Goal: Check status: Check status

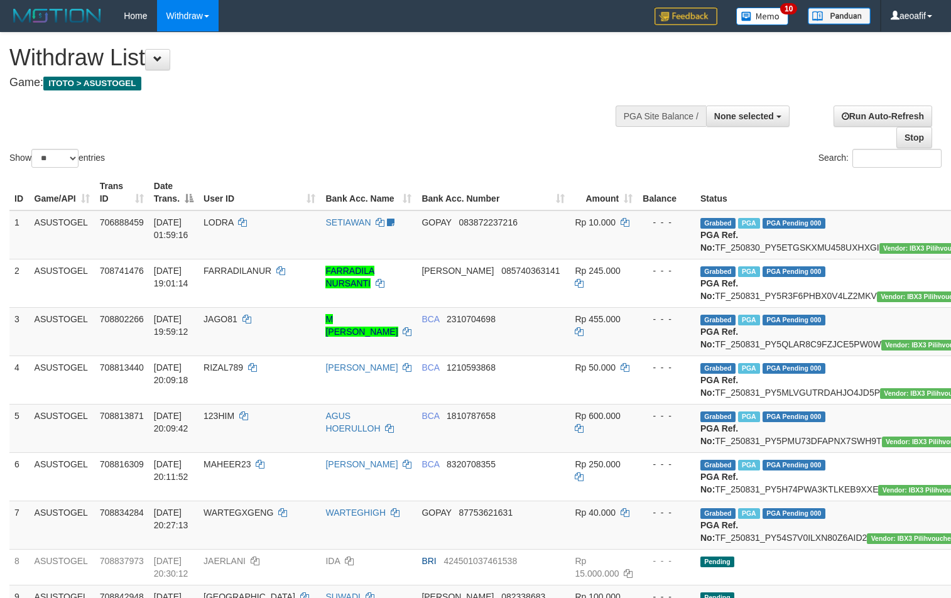
select select
select select "**"
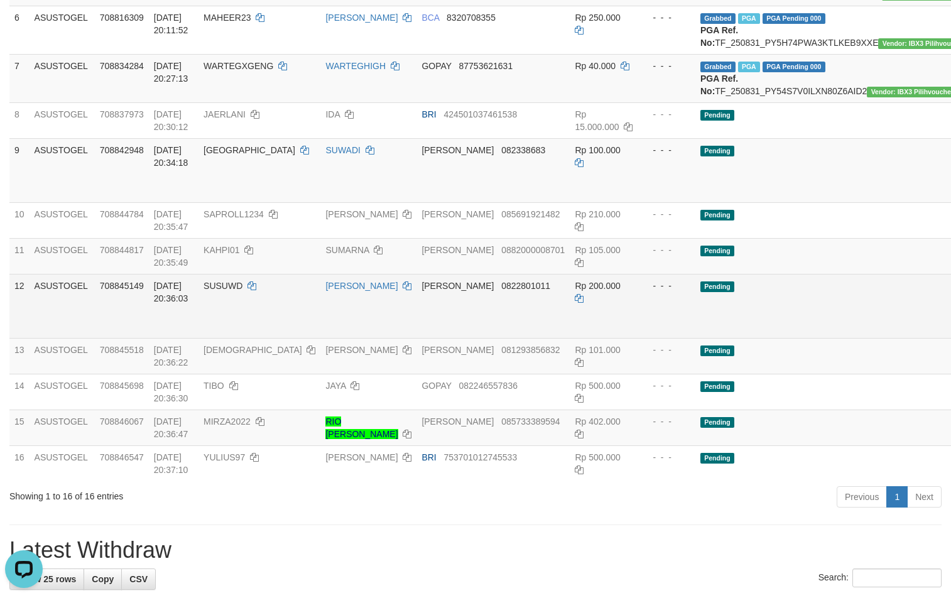
scroll to position [391, 0]
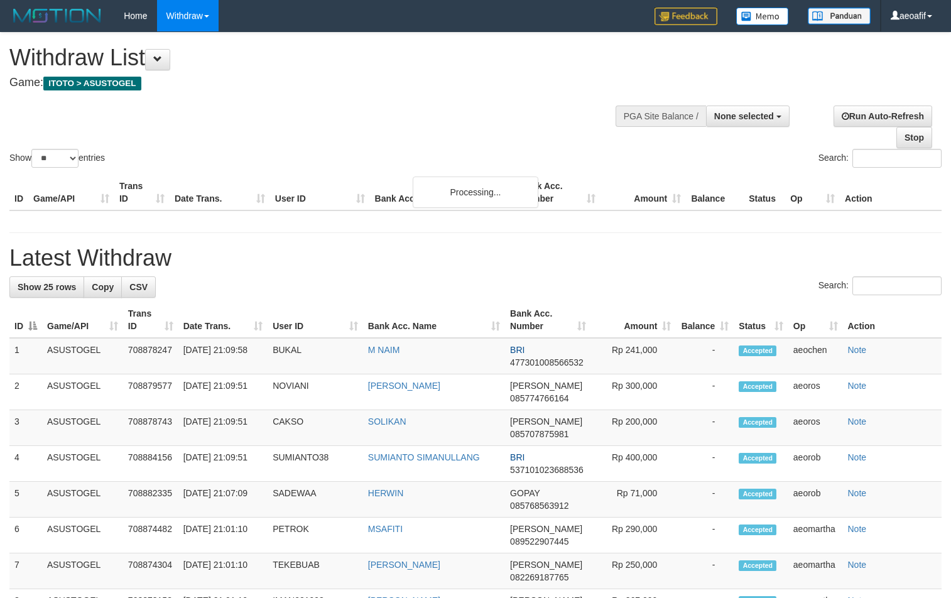
select select
select select "**"
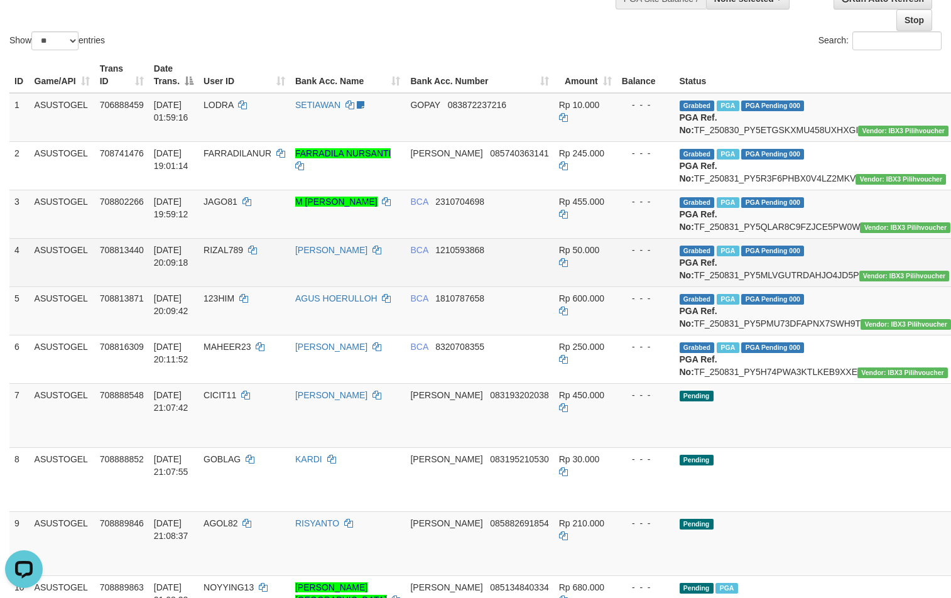
scroll to position [84, 0]
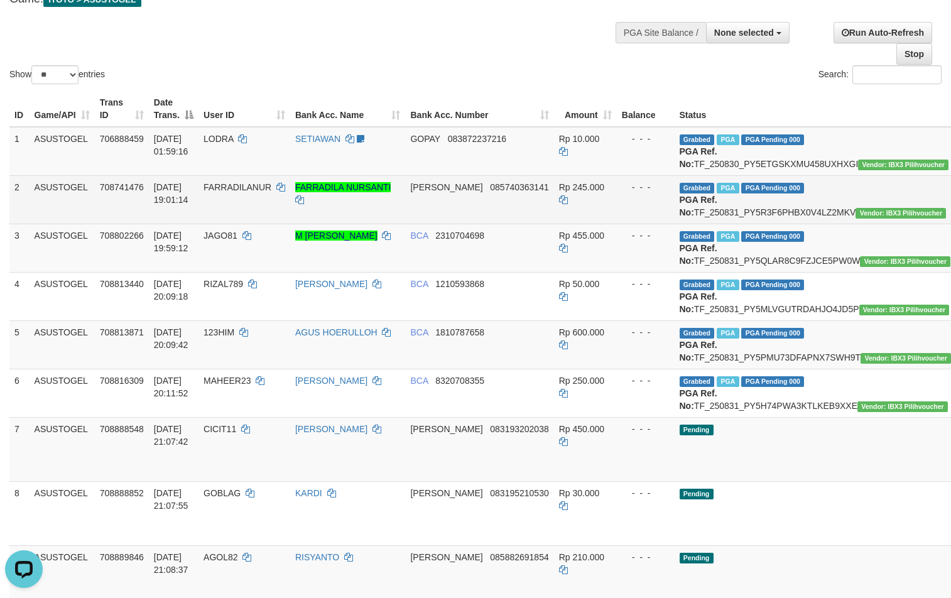
click at [259, 192] on span "FARRADILANUR" at bounding box center [237, 187] width 68 height 10
copy td "FARRADILANUR"
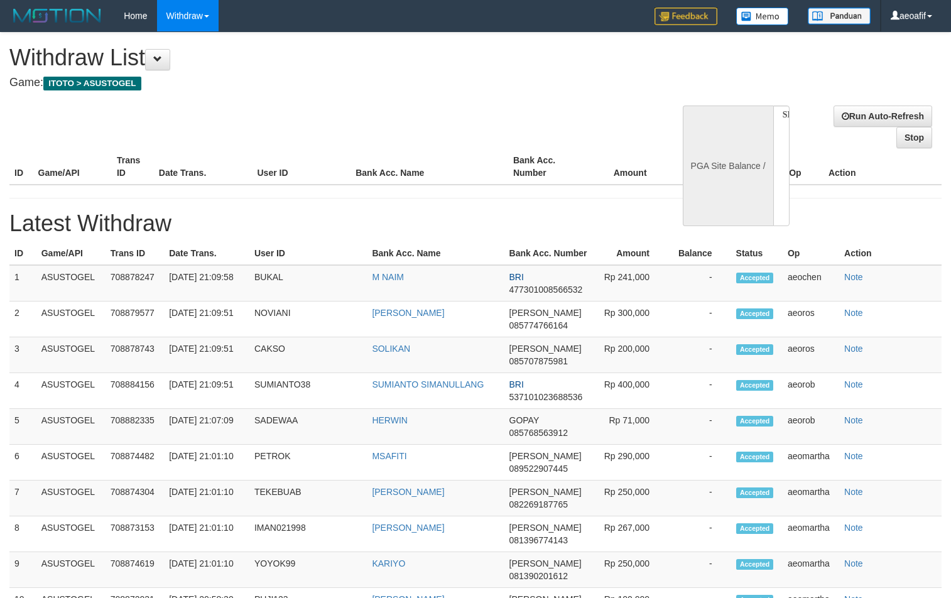
select select
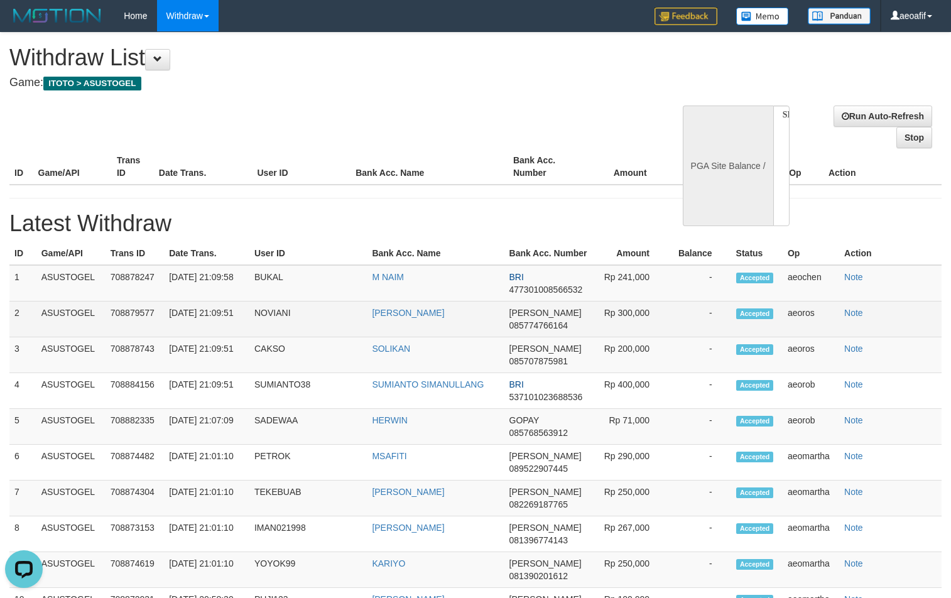
select select "**"
select select
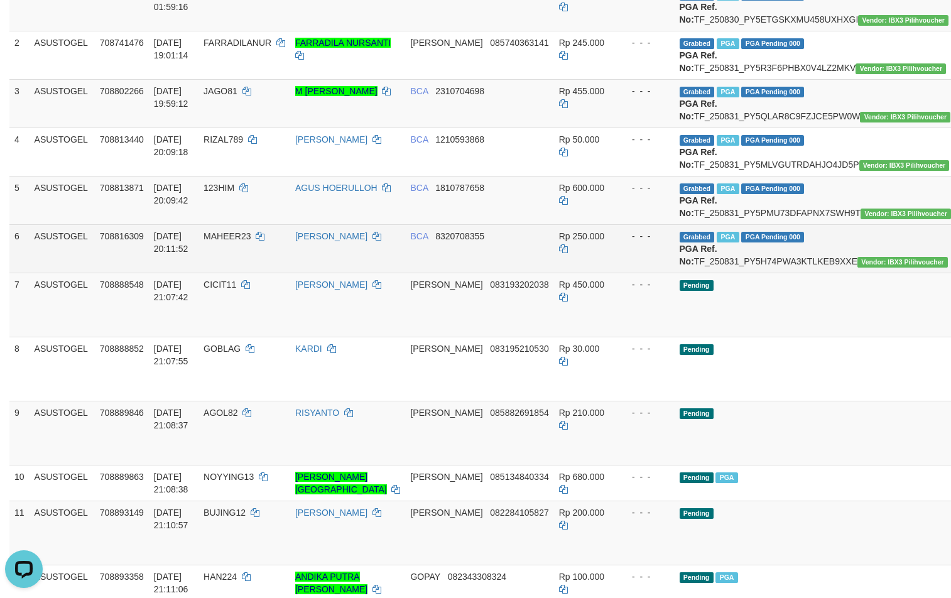
scroll to position [293, 0]
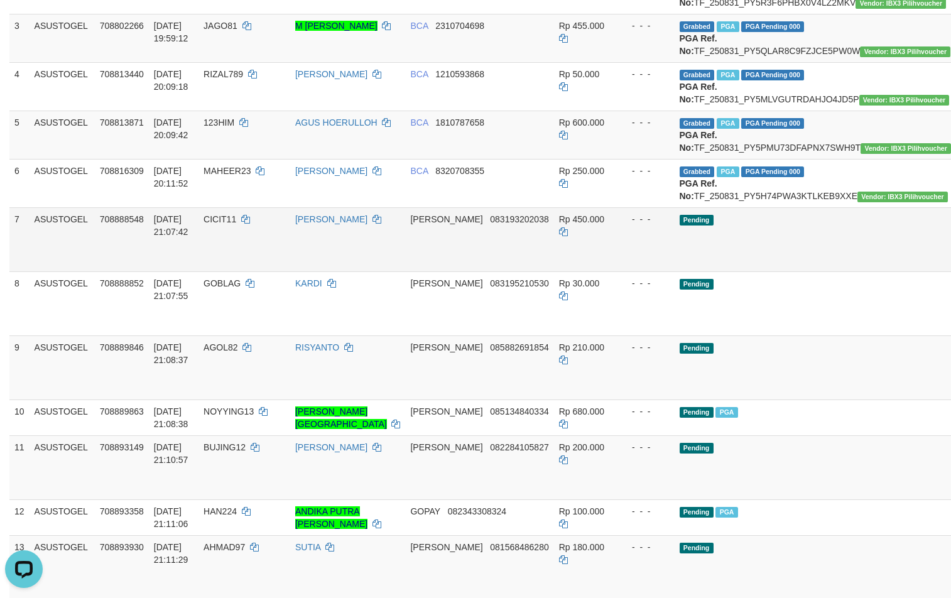
click at [236, 224] on span "CICIT11" at bounding box center [219, 219] width 33 height 10
copy td "CICIT11"
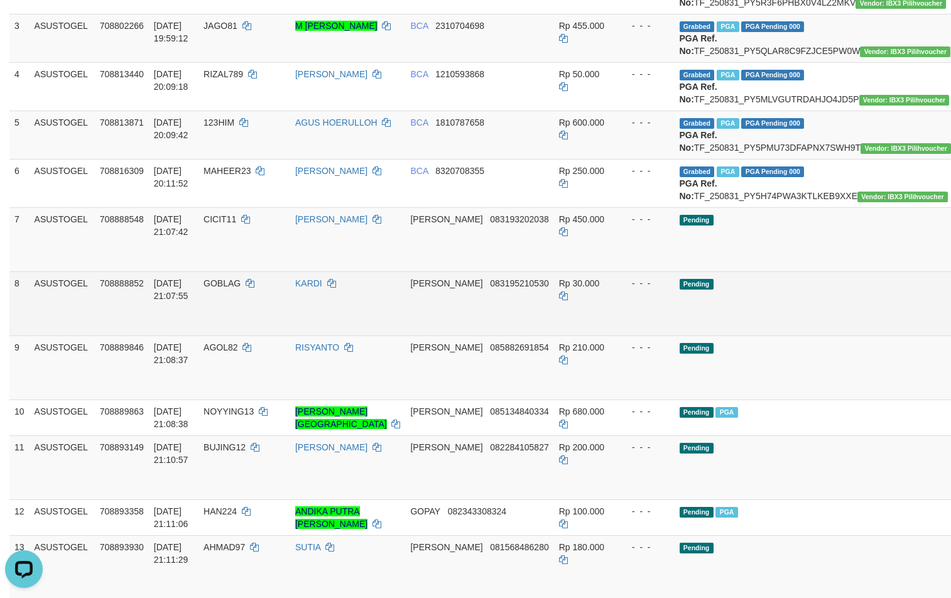
click at [246, 335] on td "GOBLAG" at bounding box center [244, 303] width 92 height 64
copy td "GOBLAG"
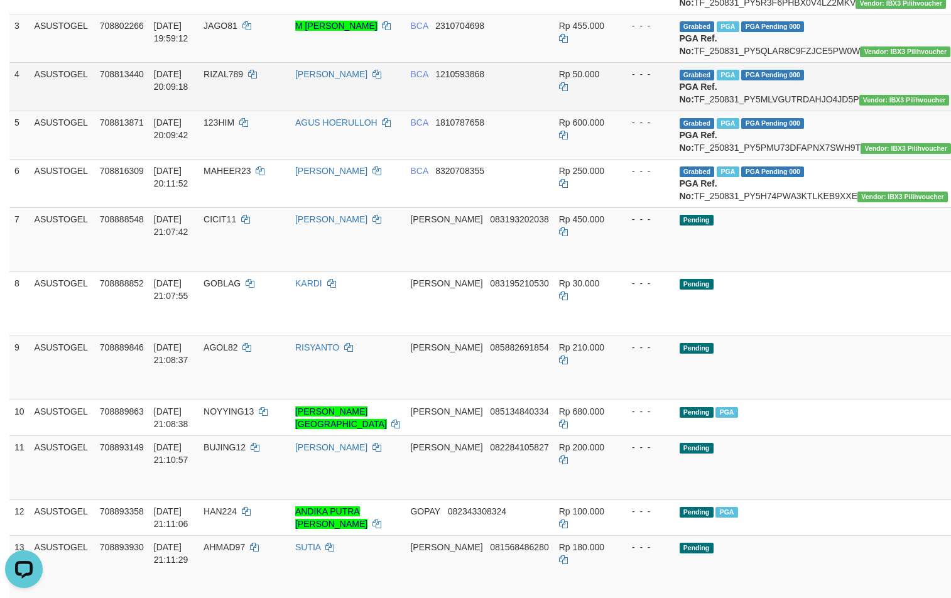
click at [443, 79] on span "1210593868" at bounding box center [459, 74] width 49 height 10
click at [565, 111] on td "Rp 50.000" at bounding box center [585, 86] width 63 height 48
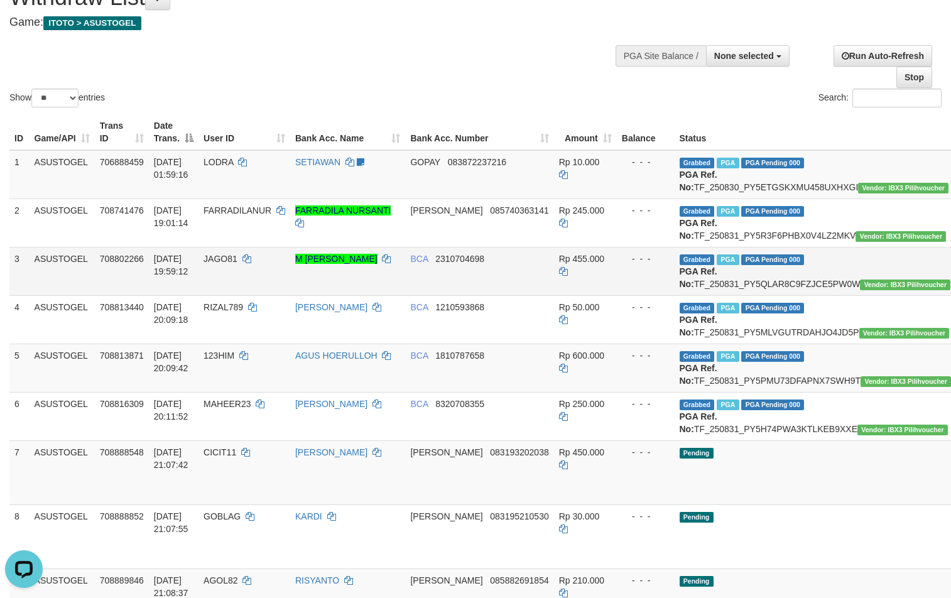
scroll to position [0, 0]
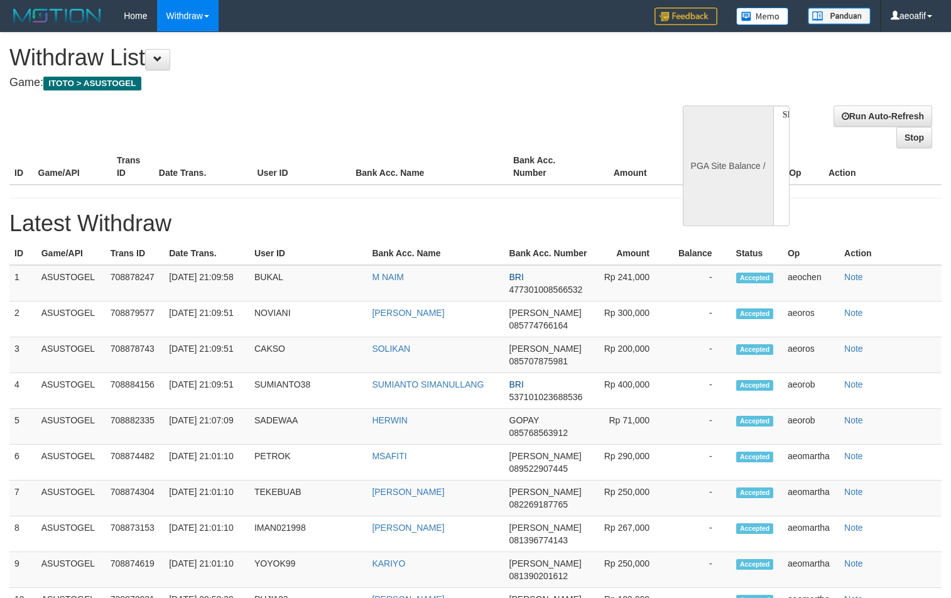
select select
select select "**"
select select
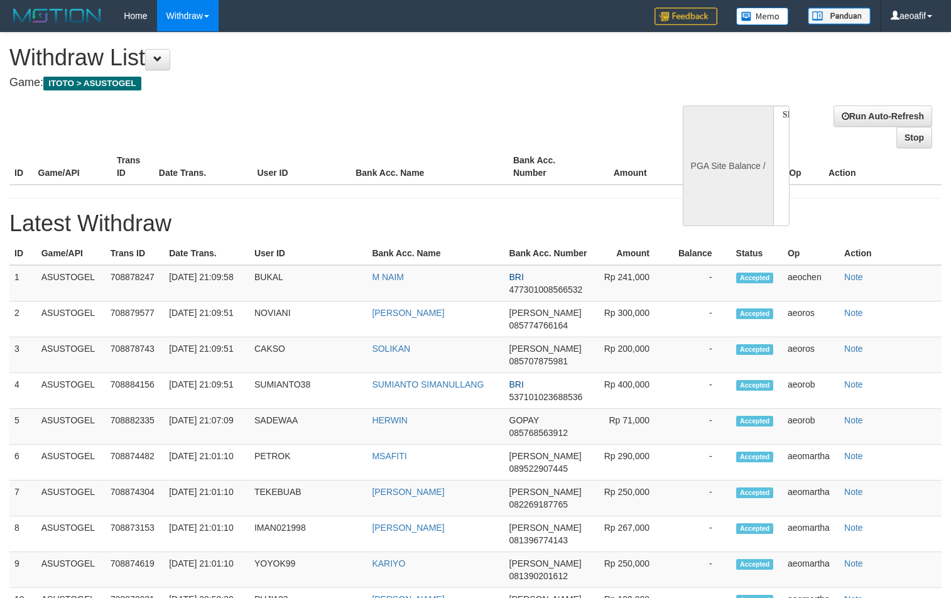
select select
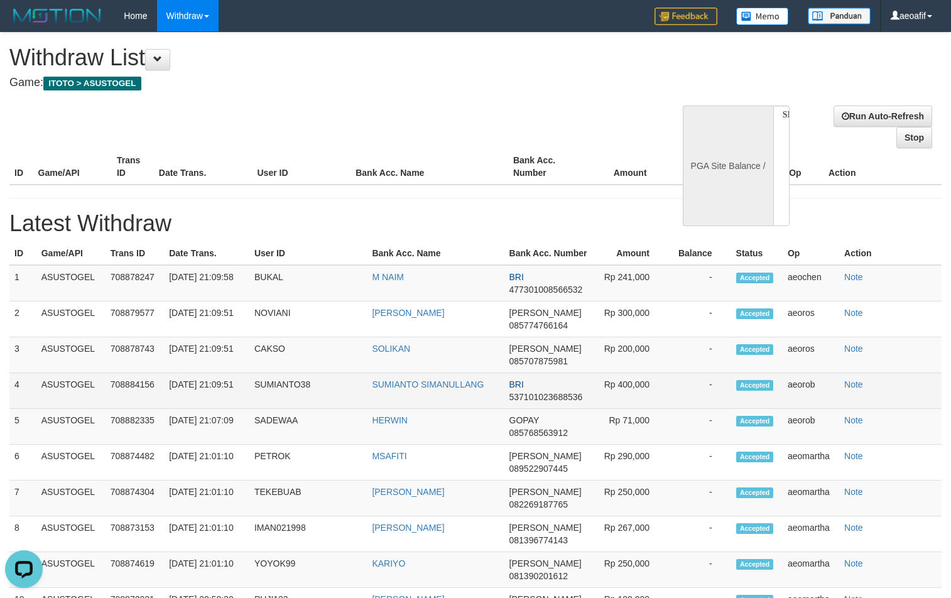
select select "**"
select select
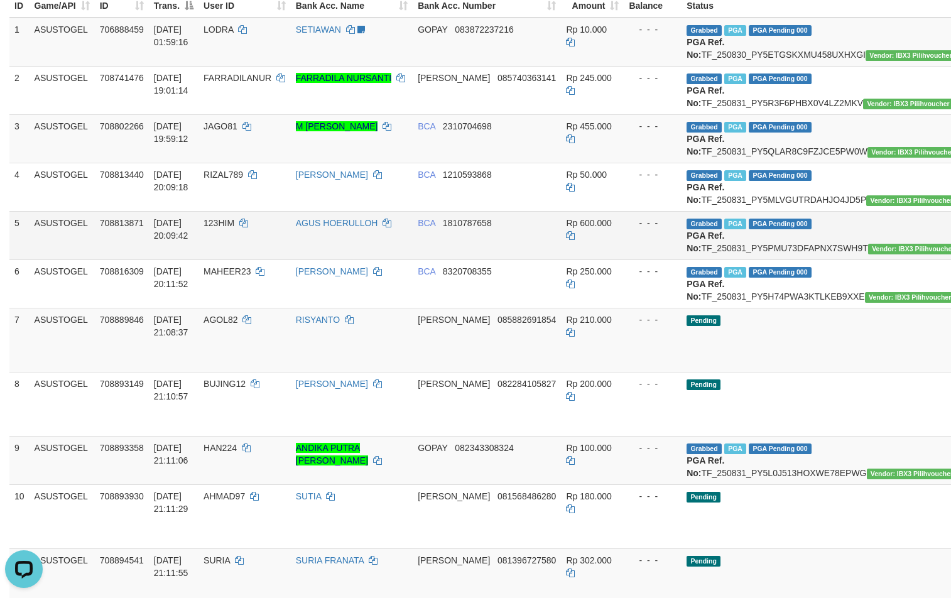
scroll to position [209, 0]
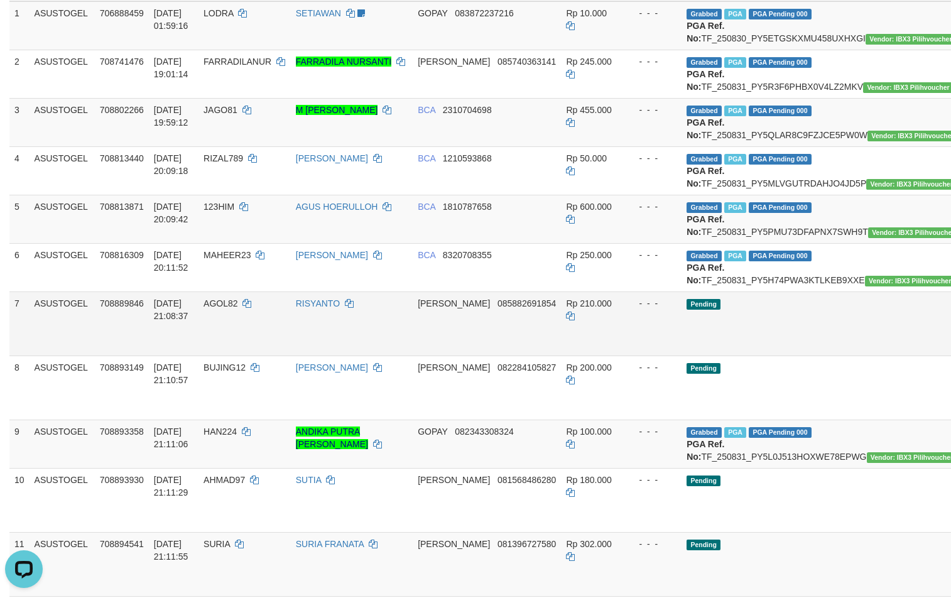
click at [233, 308] on span "AGOL82" at bounding box center [220, 303] width 34 height 10
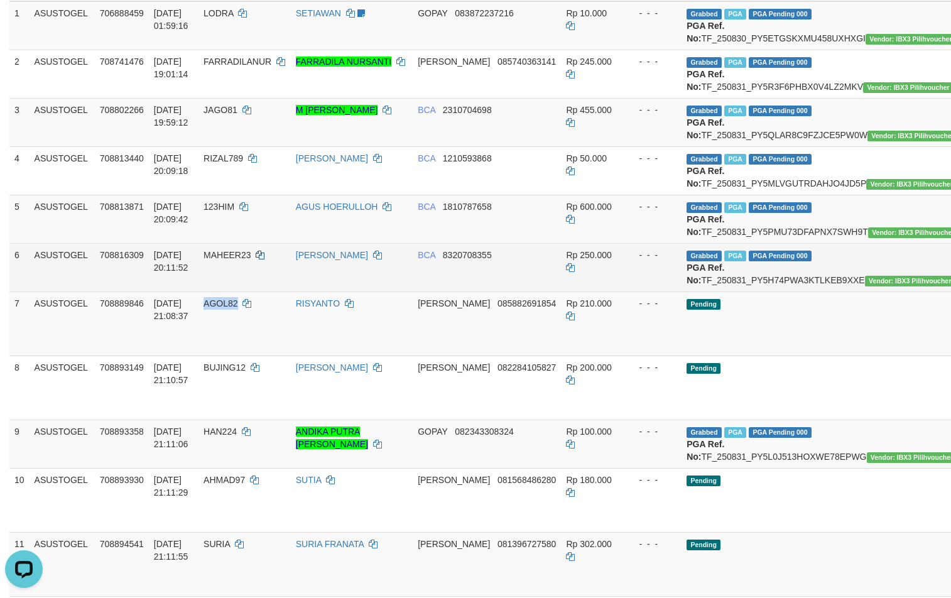
drag, startPoint x: 233, startPoint y: 376, endPoint x: 286, endPoint y: 320, distance: 77.3
click at [235, 355] on td "AGOL82" at bounding box center [244, 323] width 92 height 64
copy span "AGOL82"
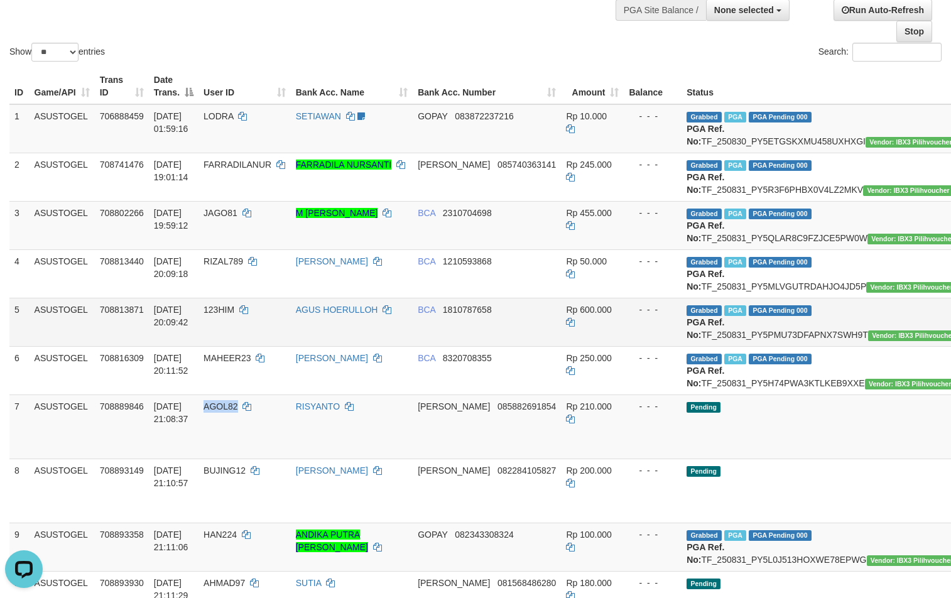
scroll to position [0, 0]
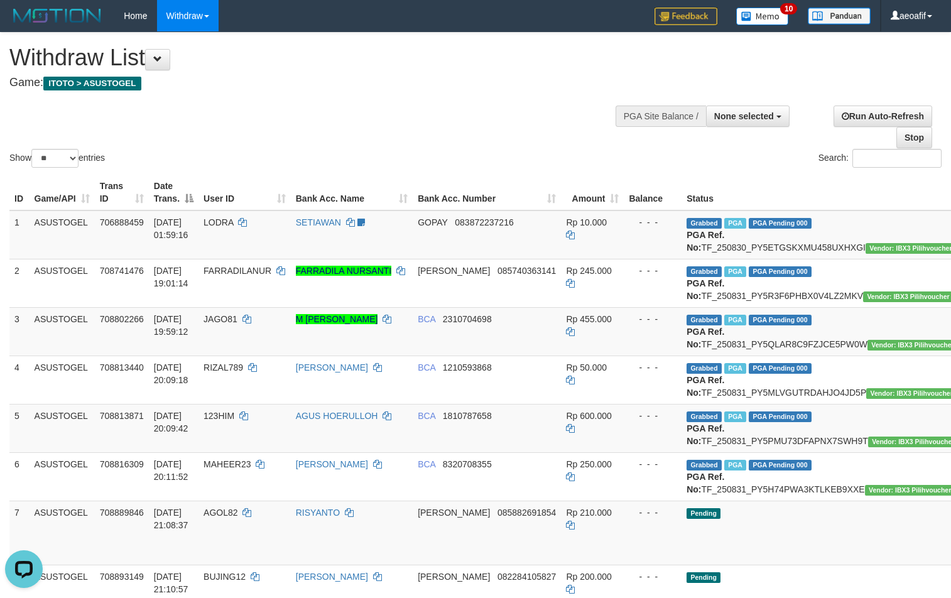
click at [548, 79] on h4 "Game: ITOTO > ASUSTOGEL" at bounding box center [315, 83] width 612 height 13
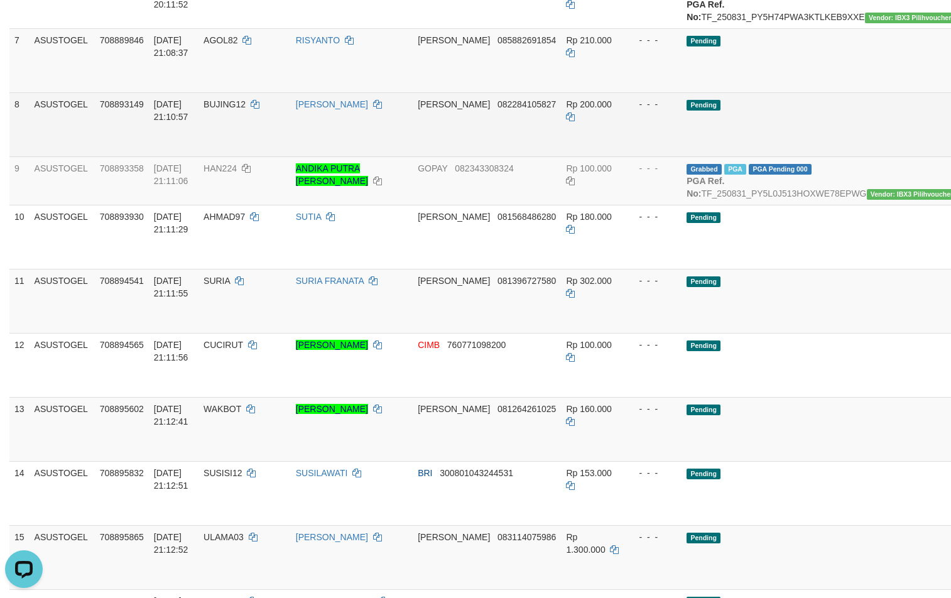
scroll to position [482, 0]
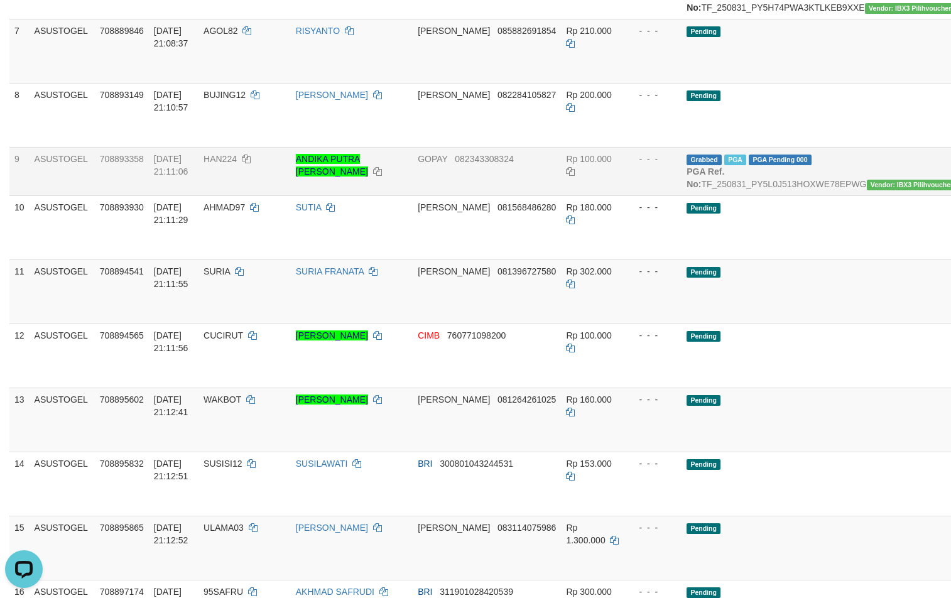
click at [444, 195] on td "GOPAY 082343308324" at bounding box center [487, 171] width 148 height 48
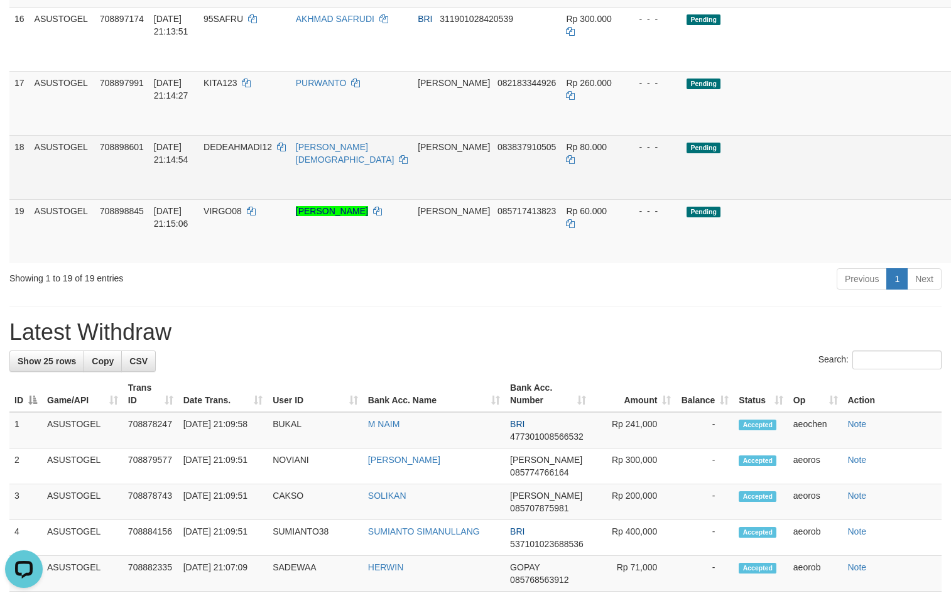
click at [563, 199] on td "Rp 80.000" at bounding box center [592, 167] width 63 height 64
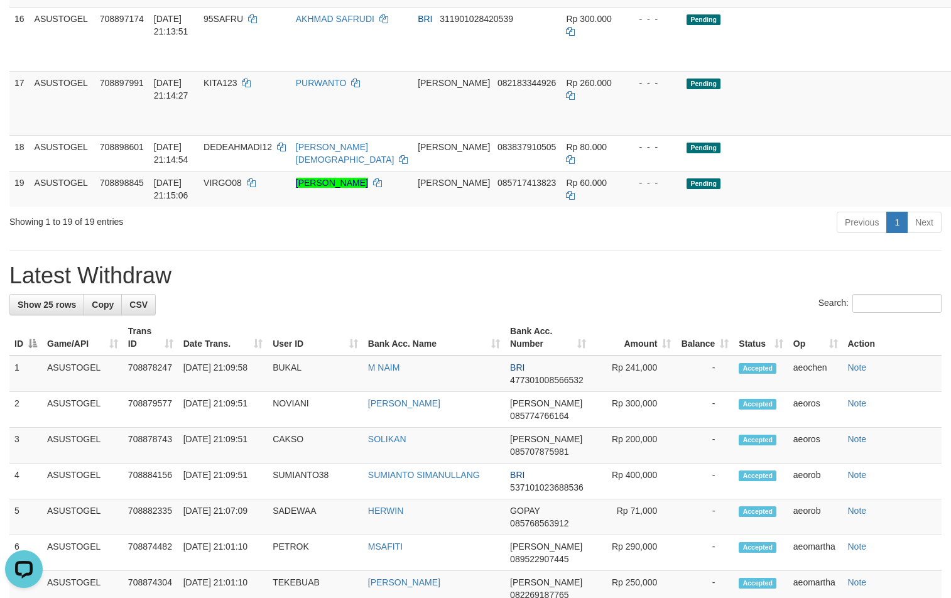
click at [414, 334] on div "**********" at bounding box center [475, 149] width 951 height 2343
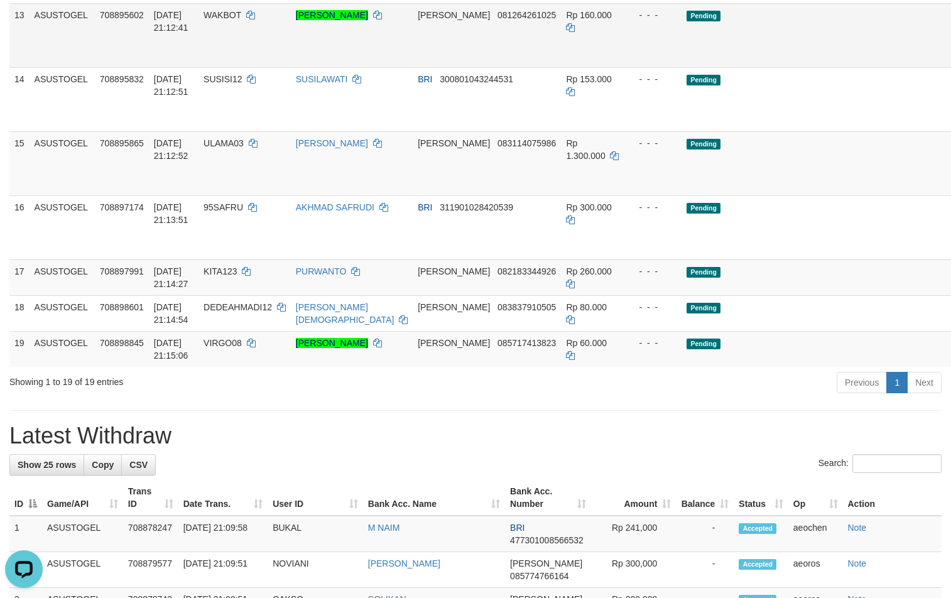
click at [468, 67] on td "DANA 081264261025" at bounding box center [487, 35] width 148 height 64
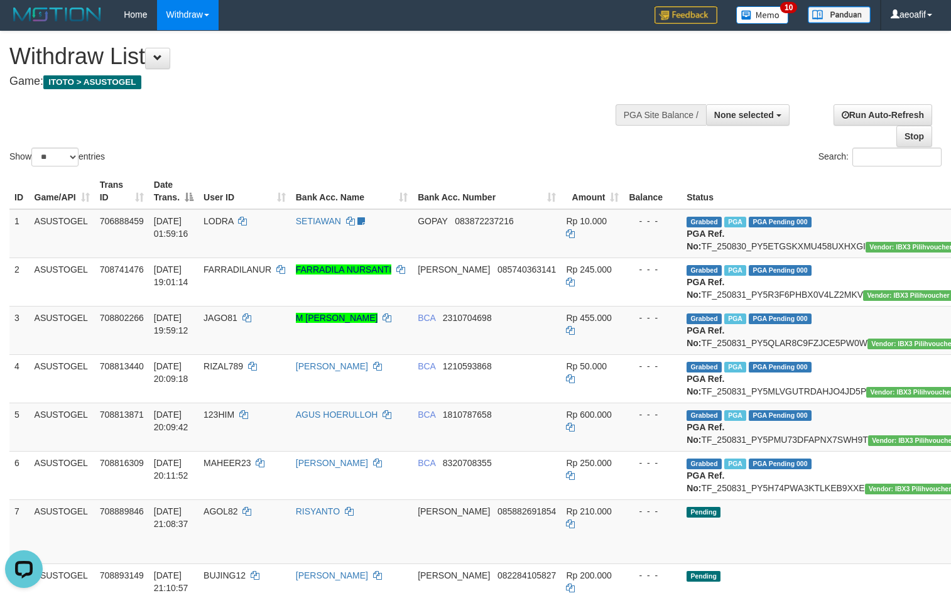
scroll to position [0, 0]
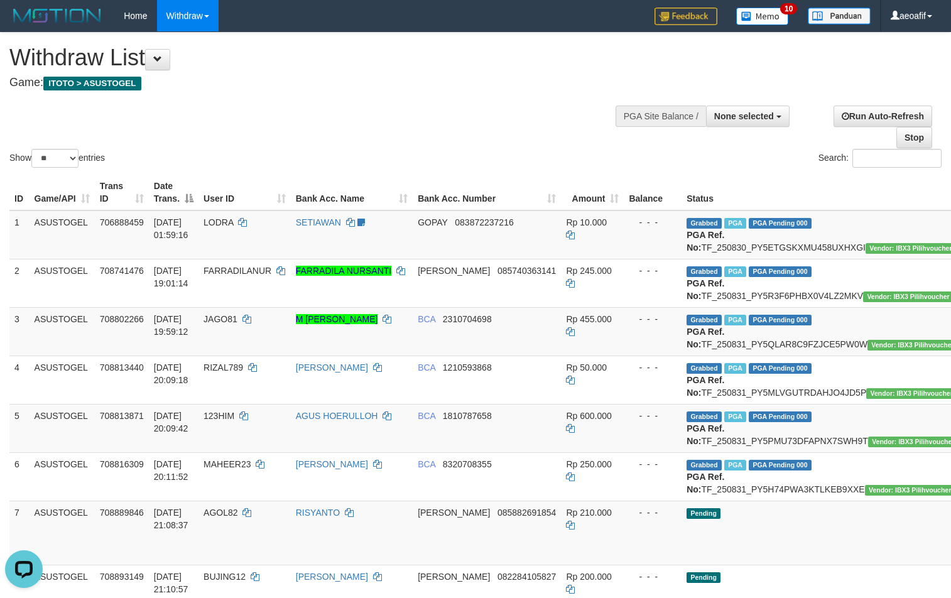
click at [178, 57] on h1 "Withdraw List" at bounding box center [315, 57] width 612 height 25
click at [170, 67] on button at bounding box center [157, 59] width 25 height 21
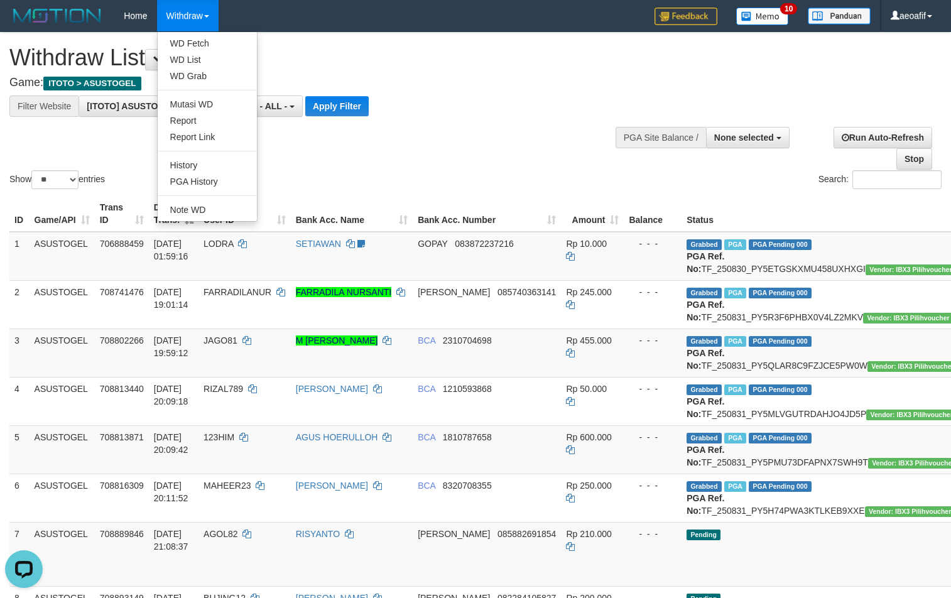
click at [204, 24] on link "Withdraw" at bounding box center [188, 15] width 62 height 31
click at [196, 182] on link "PGA History" at bounding box center [207, 181] width 99 height 16
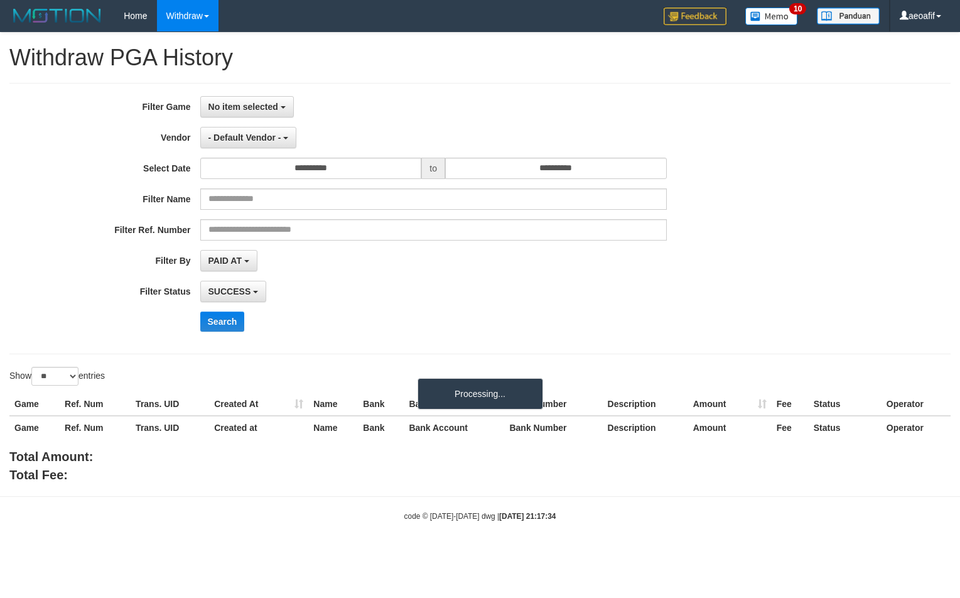
select select
select select "**"
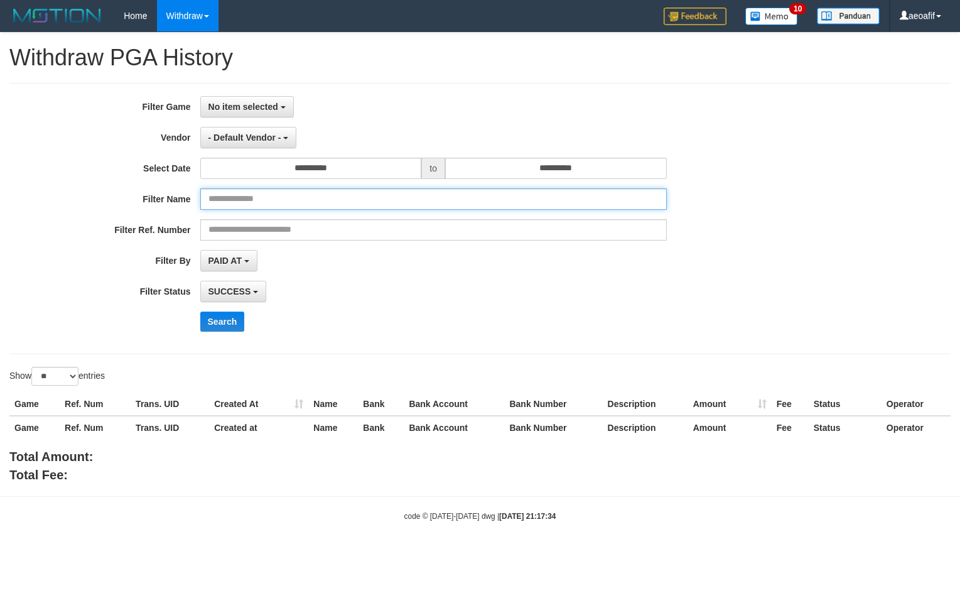
click at [301, 203] on input "text" at bounding box center [433, 198] width 467 height 21
click at [304, 202] on input "text" at bounding box center [433, 198] width 467 height 21
paste input "**********"
type input "**********"
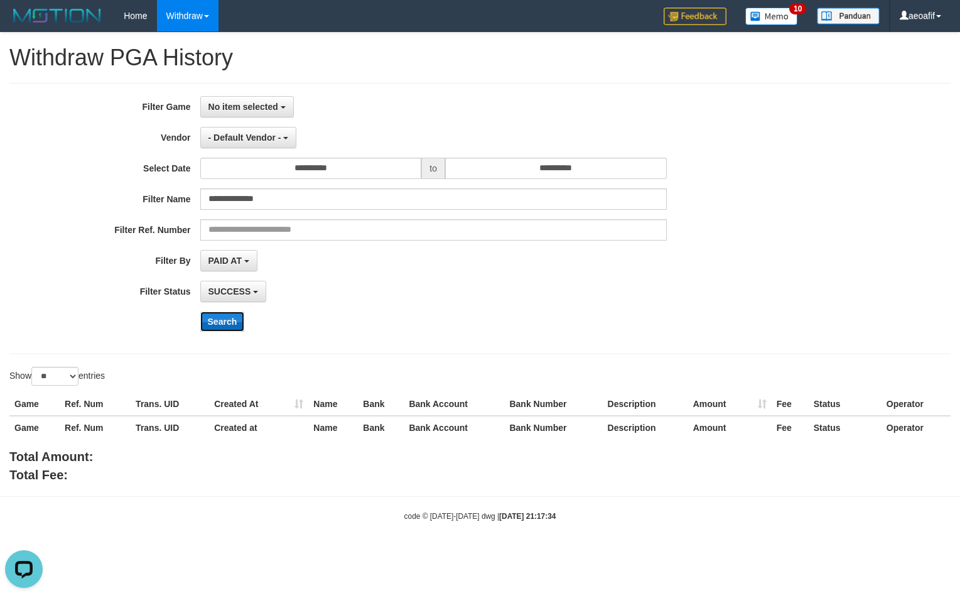
click at [222, 321] on button "Search" at bounding box center [222, 321] width 45 height 20
click at [247, 295] on span "SUCCESS" at bounding box center [229, 291] width 43 height 10
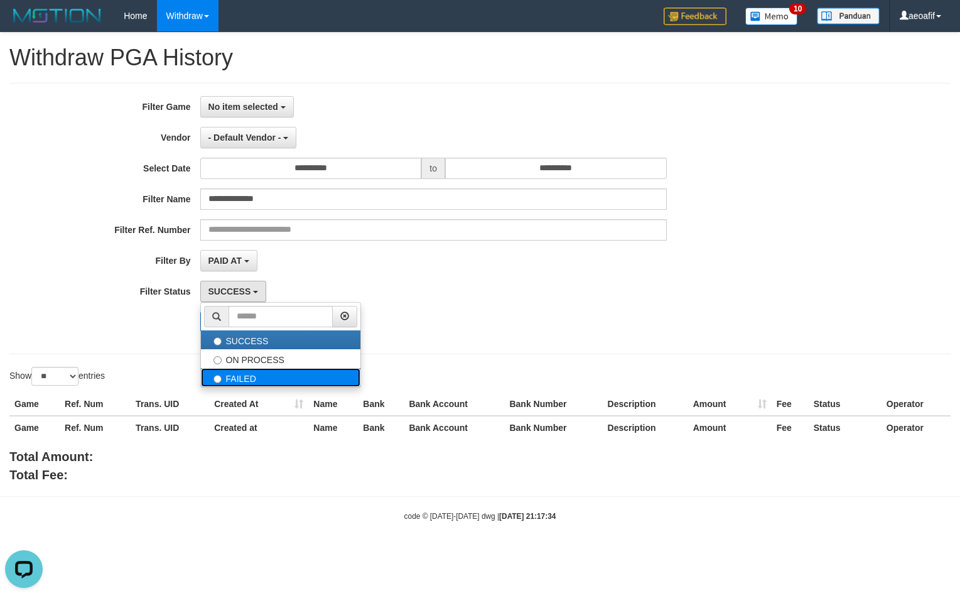
click at [249, 379] on label "FAILED" at bounding box center [280, 377] width 159 height 19
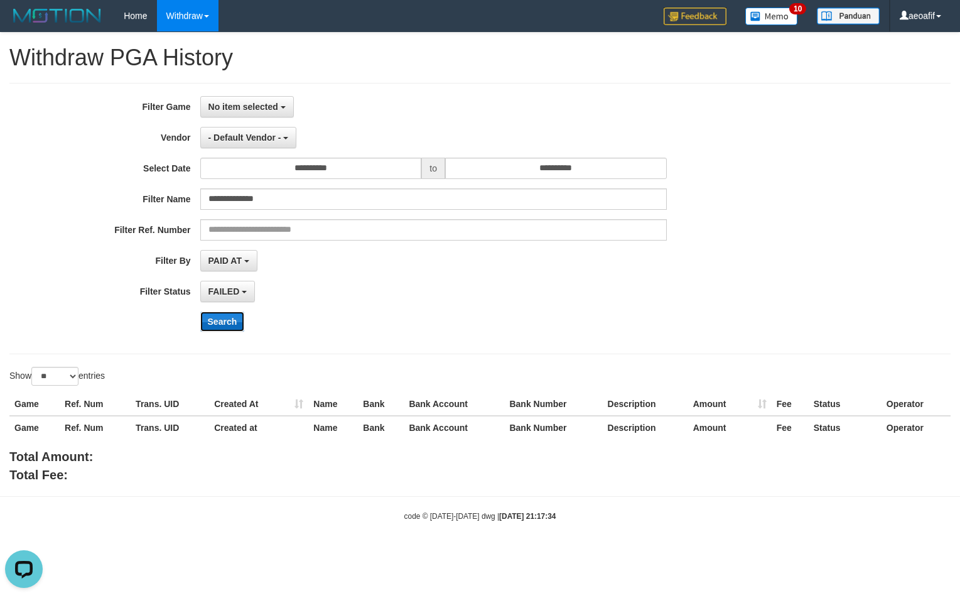
click at [222, 324] on button "Search" at bounding box center [222, 321] width 45 height 20
drag, startPoint x: 234, startPoint y: 286, endPoint x: 236, endPoint y: 304, distance: 18.3
click at [236, 286] on span "FAILED" at bounding box center [223, 291] width 31 height 10
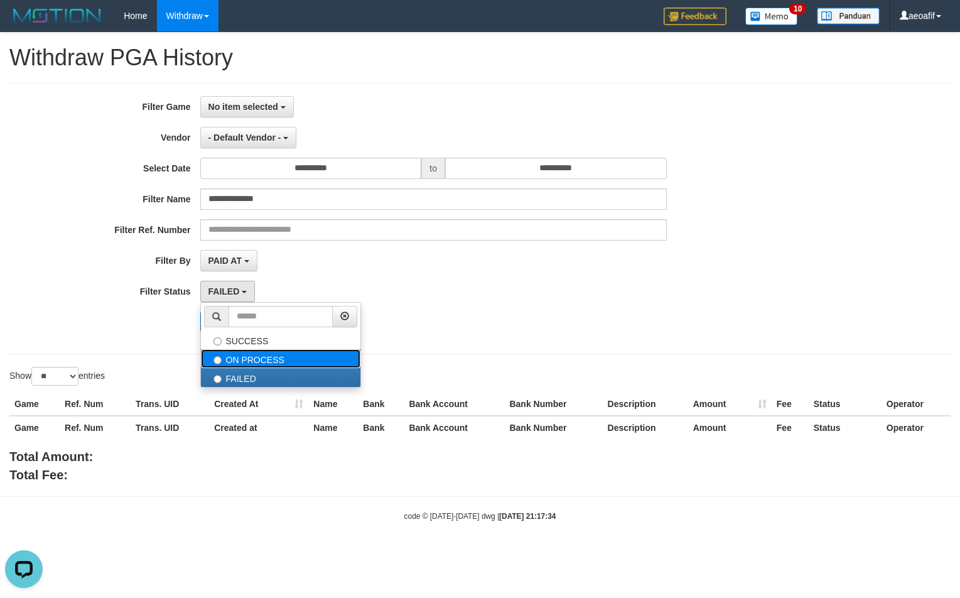
click at [236, 359] on label "ON PROCESS" at bounding box center [280, 358] width 159 height 19
select select "*"
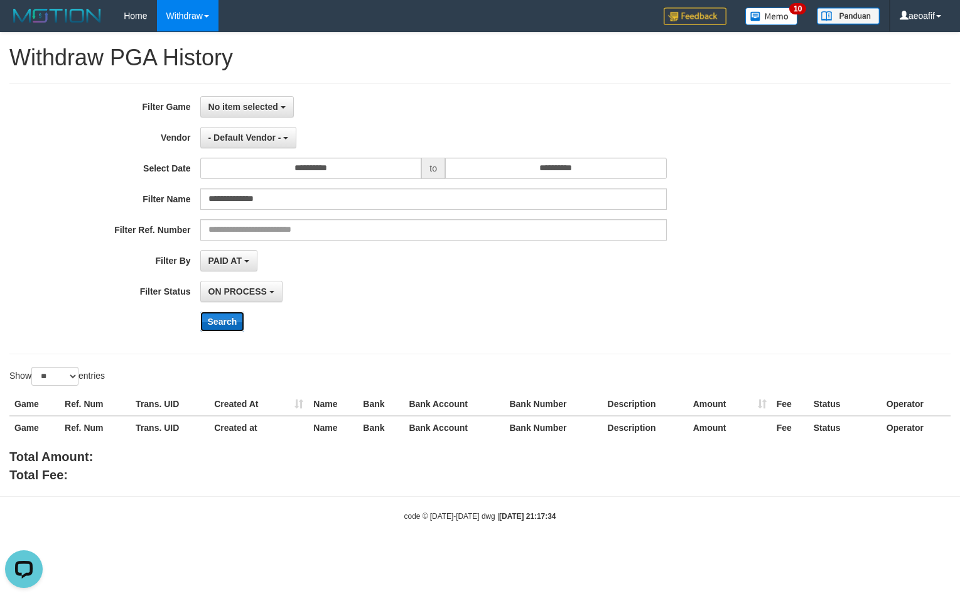
click at [220, 321] on button "Search" at bounding box center [222, 321] width 45 height 20
click at [407, 315] on div "Search" at bounding box center [500, 321] width 600 height 20
click at [502, 269] on div "PAID AT PAID AT CREATED AT" at bounding box center [433, 260] width 467 height 21
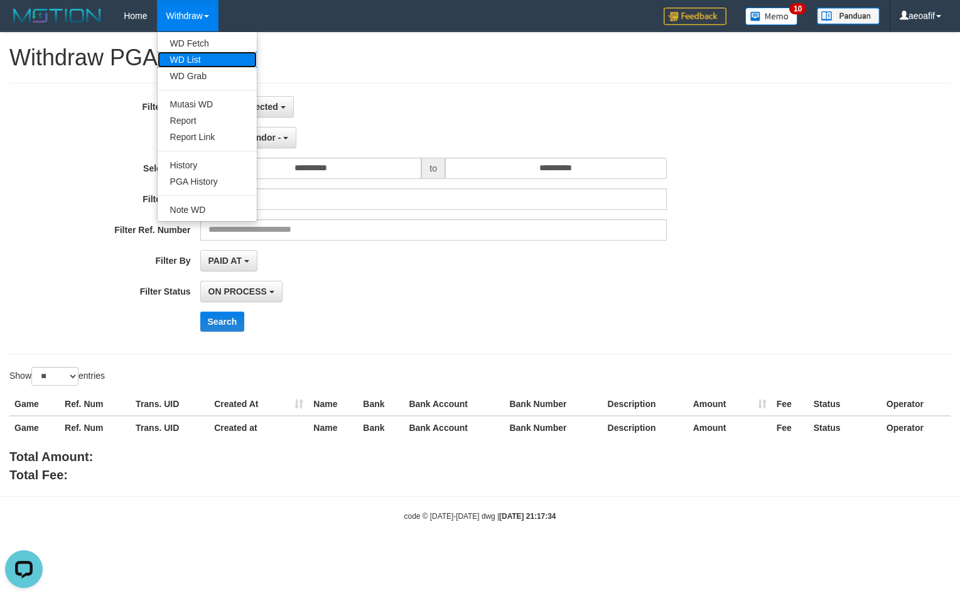
click at [197, 59] on link "WD List" at bounding box center [207, 59] width 99 height 16
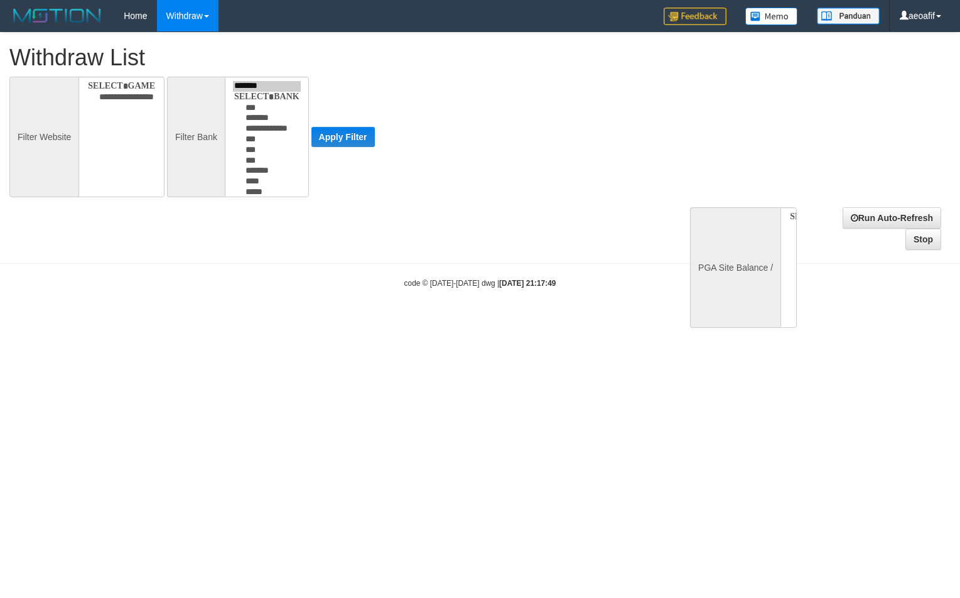
select select
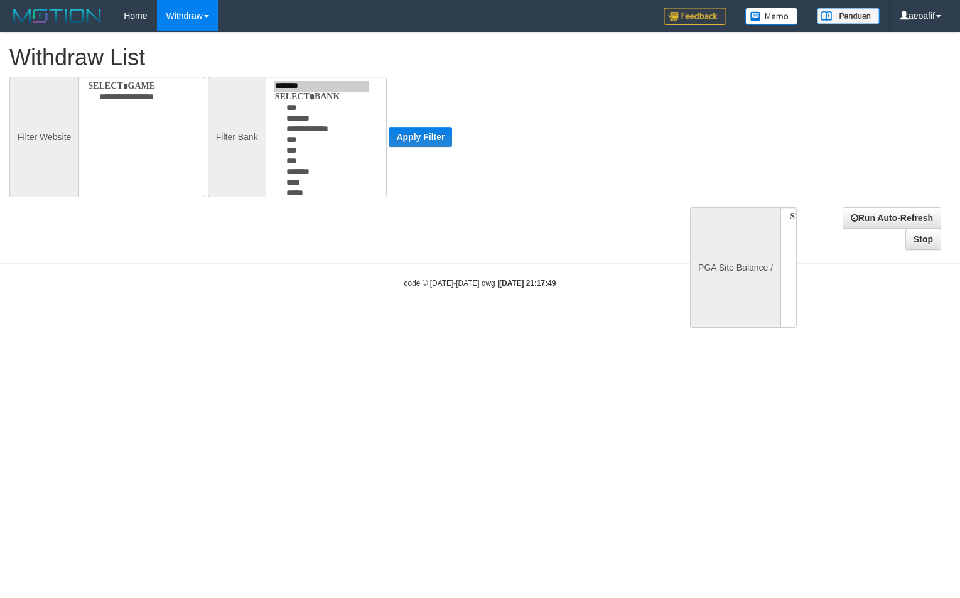
click at [514, 79] on div "**********" at bounding box center [265, 137] width 531 height 121
select select
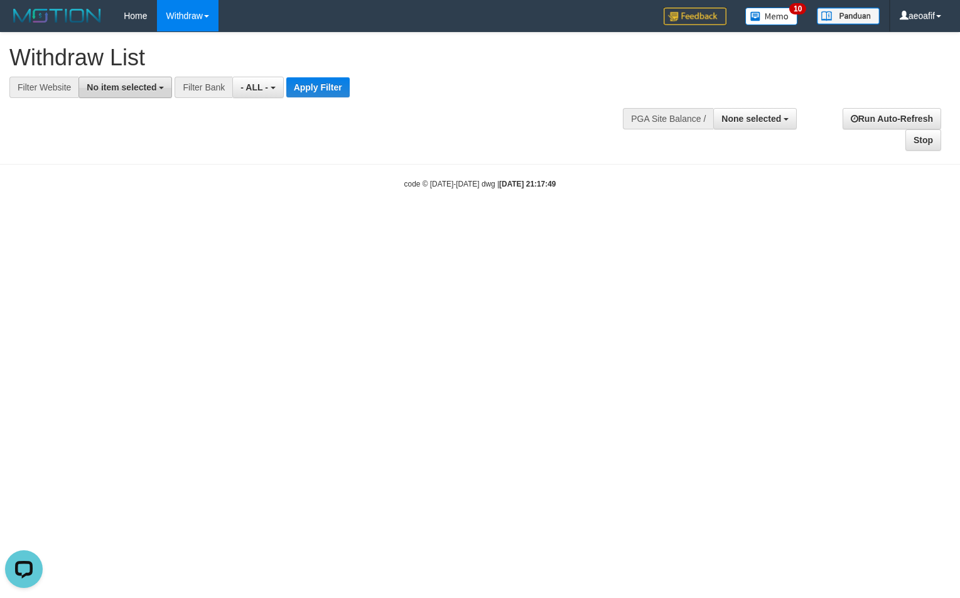
click at [154, 90] on span "No item selected" at bounding box center [122, 87] width 70 height 10
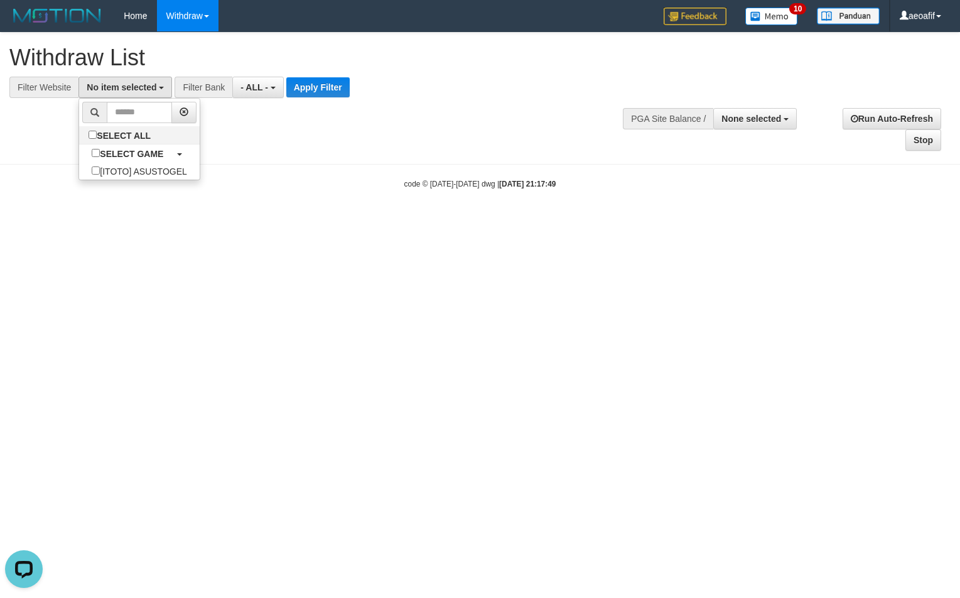
click at [151, 186] on div "code © [DATE]-[DATE] dwg | [DATE] 21:17:49" at bounding box center [480, 183] width 960 height 13
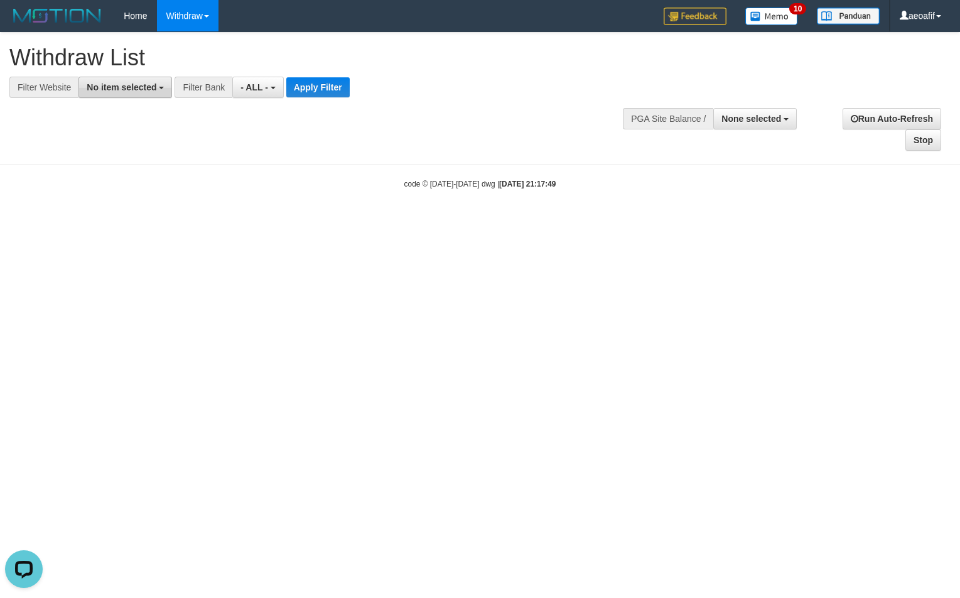
click at [139, 85] on span "No item selected" at bounding box center [122, 87] width 70 height 10
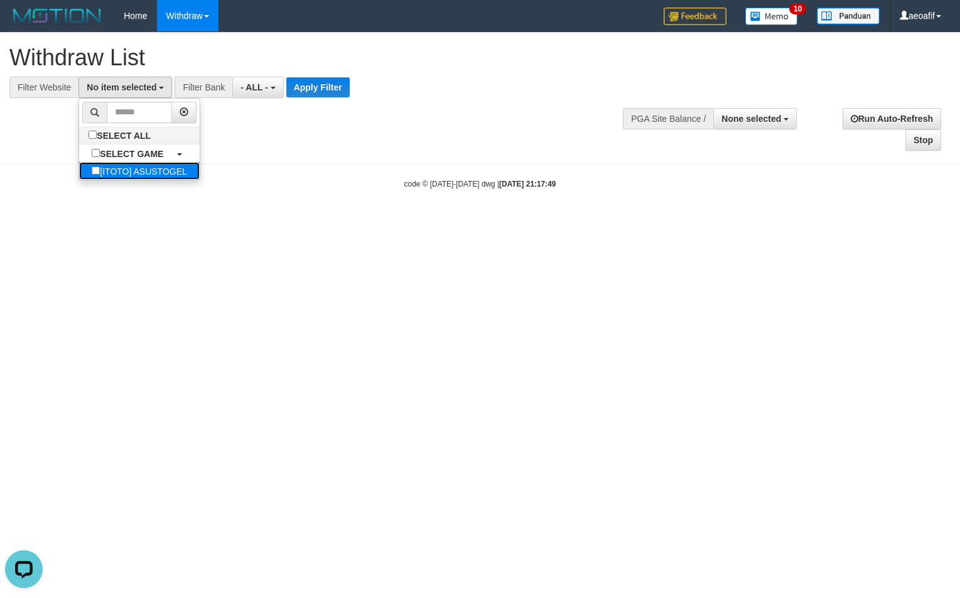
click at [134, 167] on label "[ITOTO] ASUSTOGEL" at bounding box center [139, 171] width 121 height 18
select select "***"
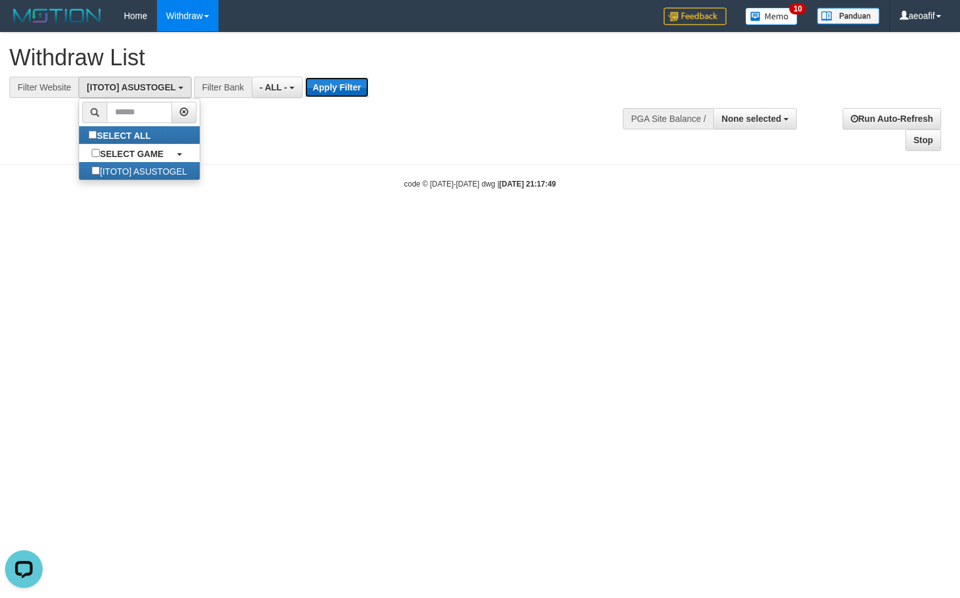
click at [342, 84] on button "Apply Filter" at bounding box center [336, 87] width 63 height 20
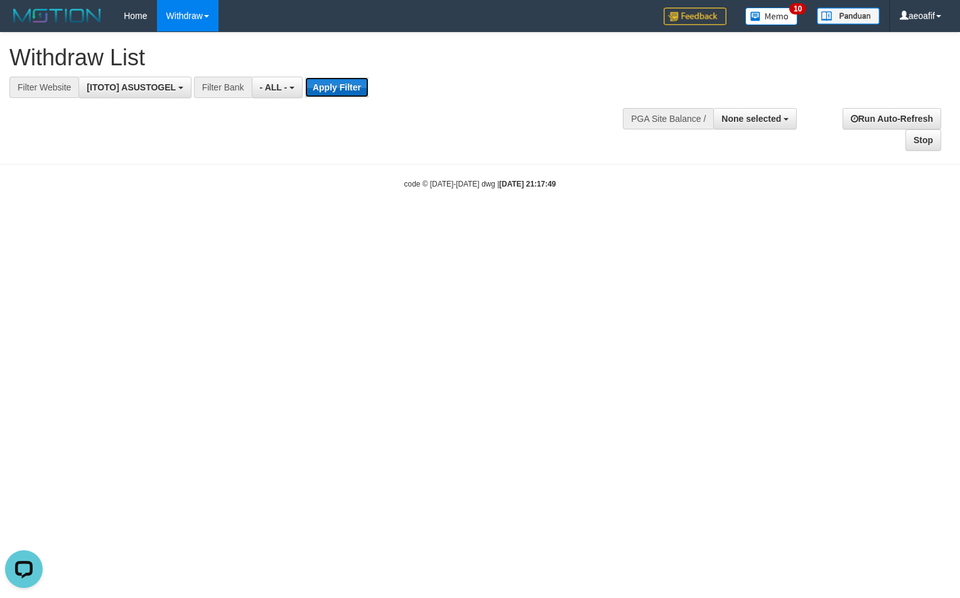
click at [342, 84] on button "Apply Filter" at bounding box center [336, 87] width 63 height 20
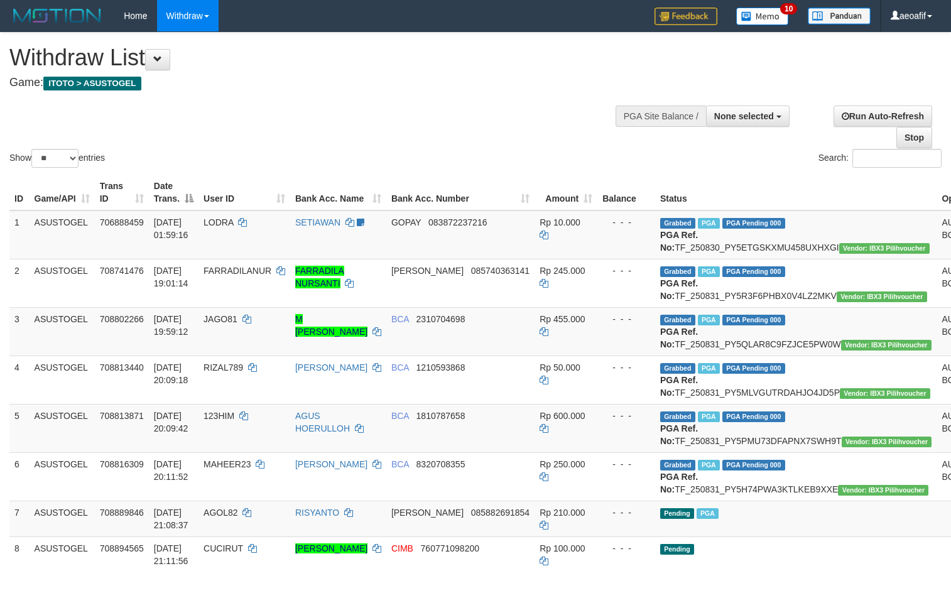
select select
select select "**"
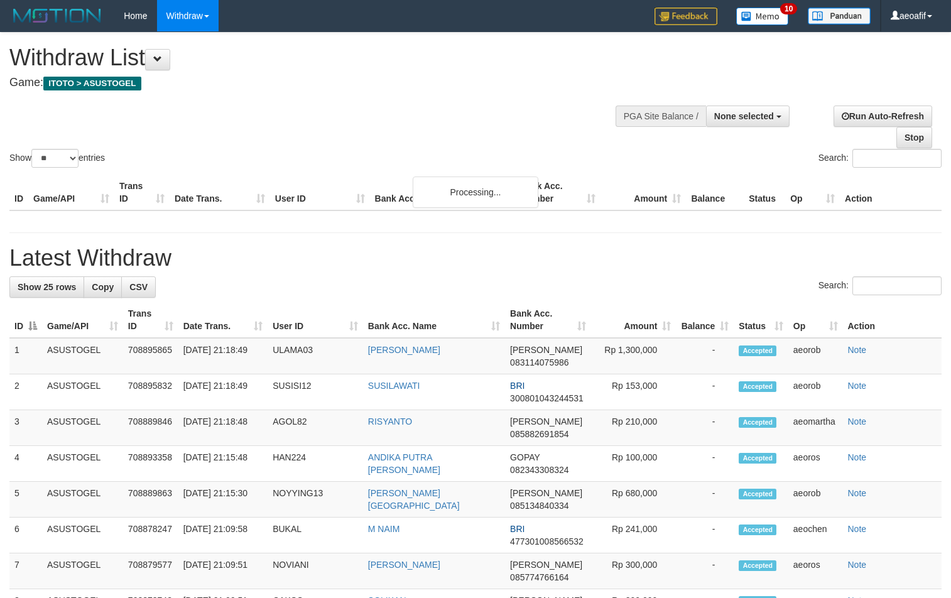
select select
select select "**"
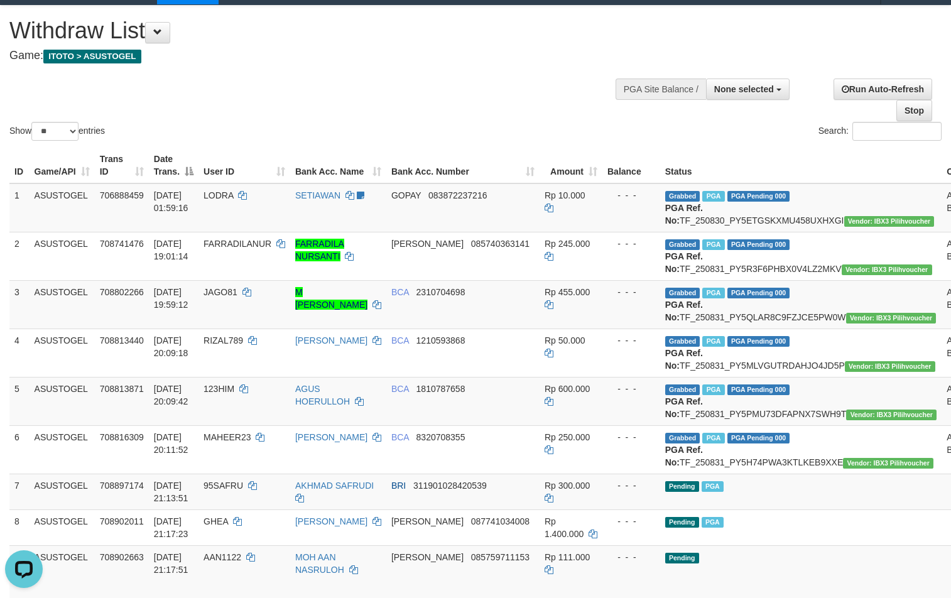
scroll to position [63, 0]
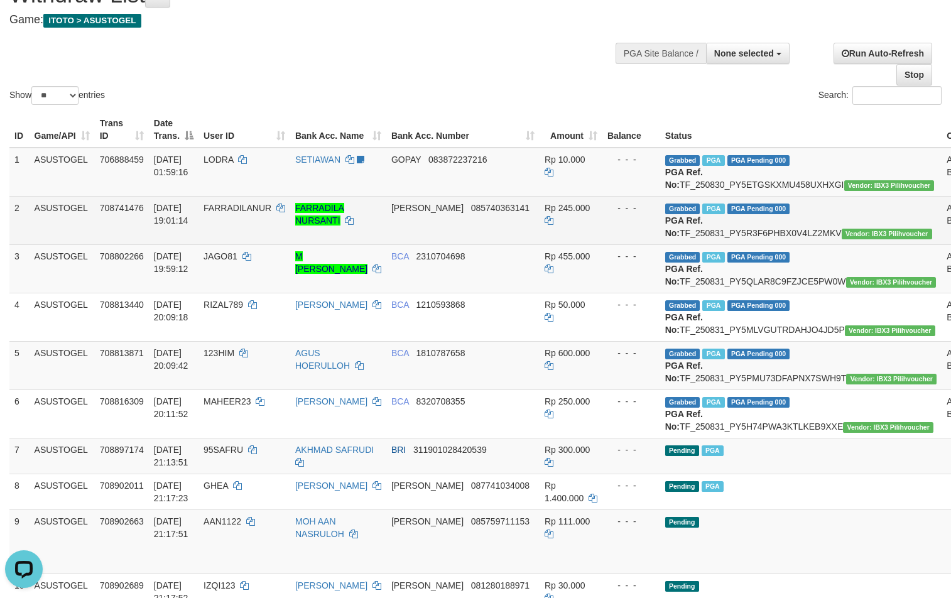
click at [271, 213] on span "FARRADILANUR" at bounding box center [237, 208] width 68 height 10
copy td "FARRADILANUR"
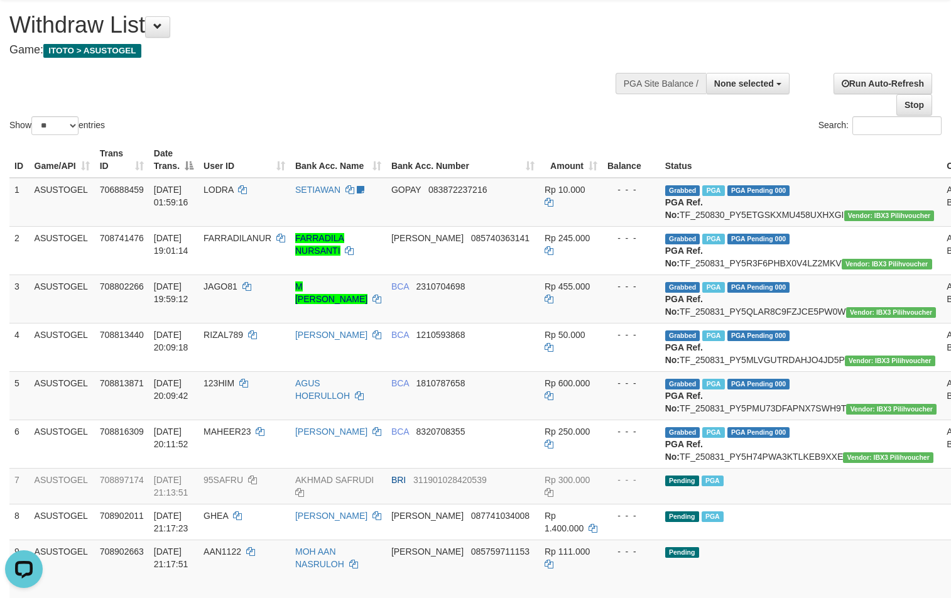
scroll to position [0, 0]
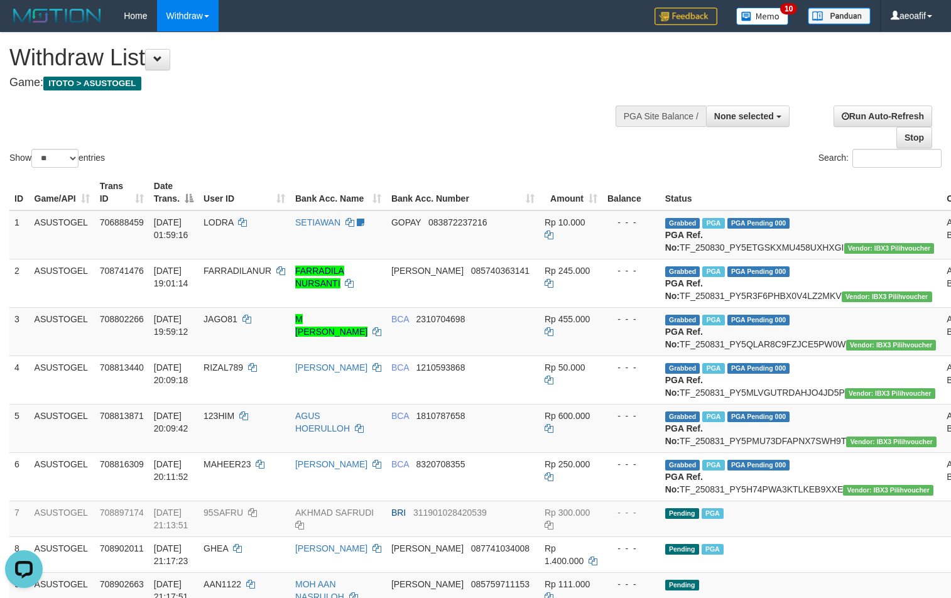
click at [458, 131] on div "Show ** ** ** *** entries Search:" at bounding box center [475, 102] width 951 height 138
